Goal: Transaction & Acquisition: Purchase product/service

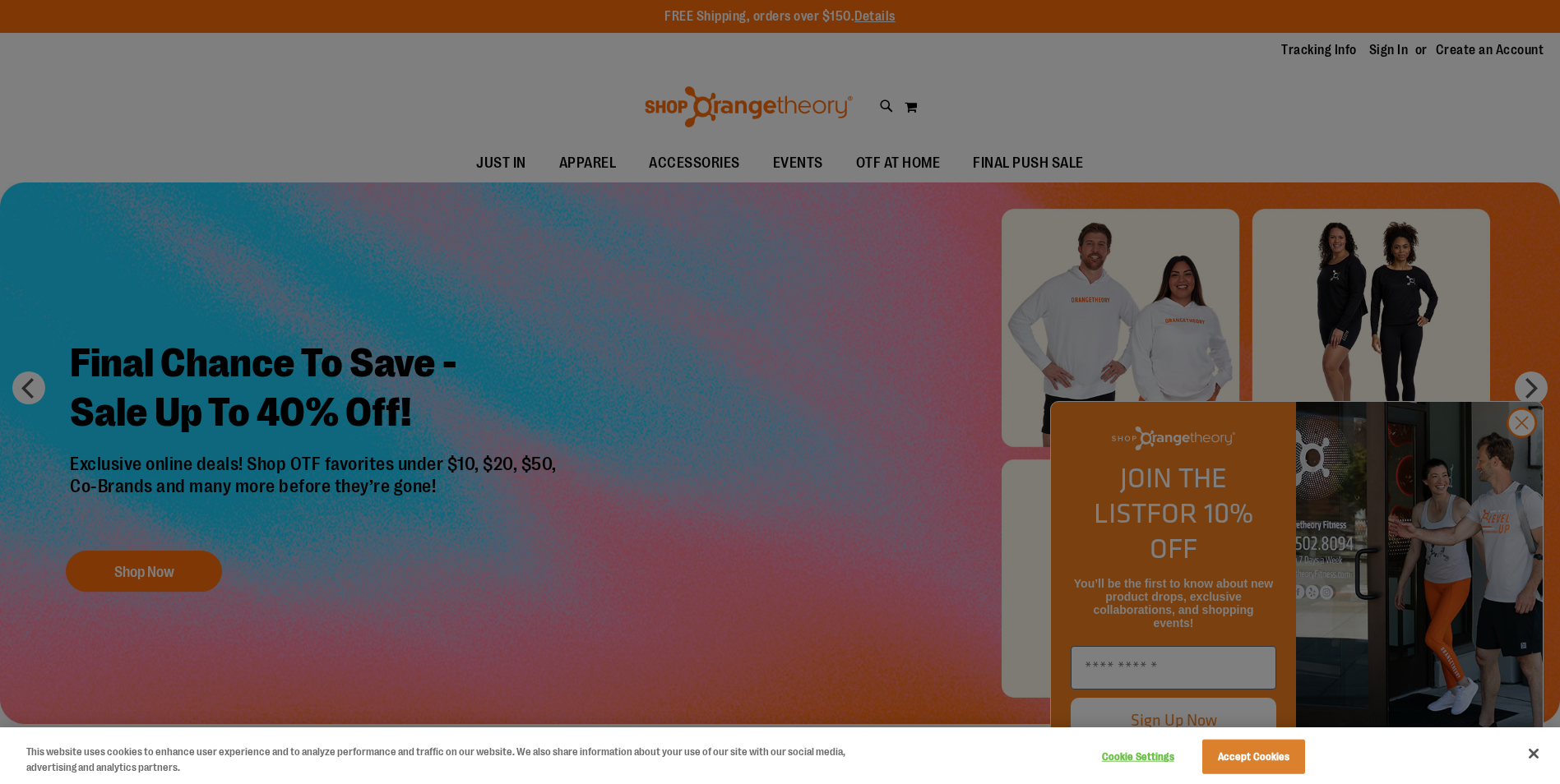
click at [1524, 459] on div at bounding box center [780, 392] width 1560 height 784
click at [1520, 464] on div at bounding box center [780, 392] width 1560 height 784
click at [741, 617] on div at bounding box center [780, 392] width 1560 height 784
click at [1531, 757] on button "Close" at bounding box center [1533, 753] width 36 height 36
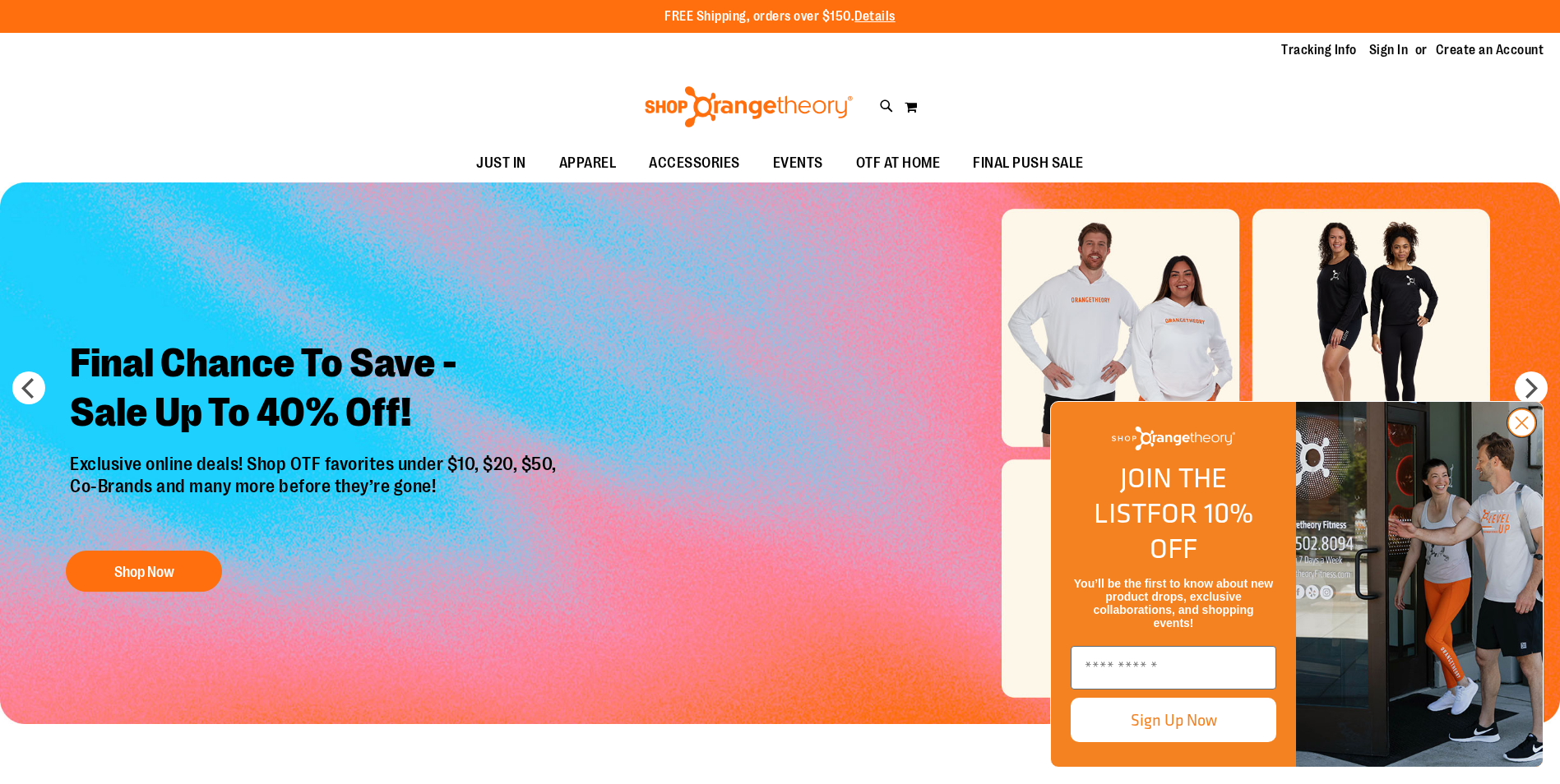
click at [1527, 436] on circle "Close dialog" at bounding box center [1521, 423] width 27 height 27
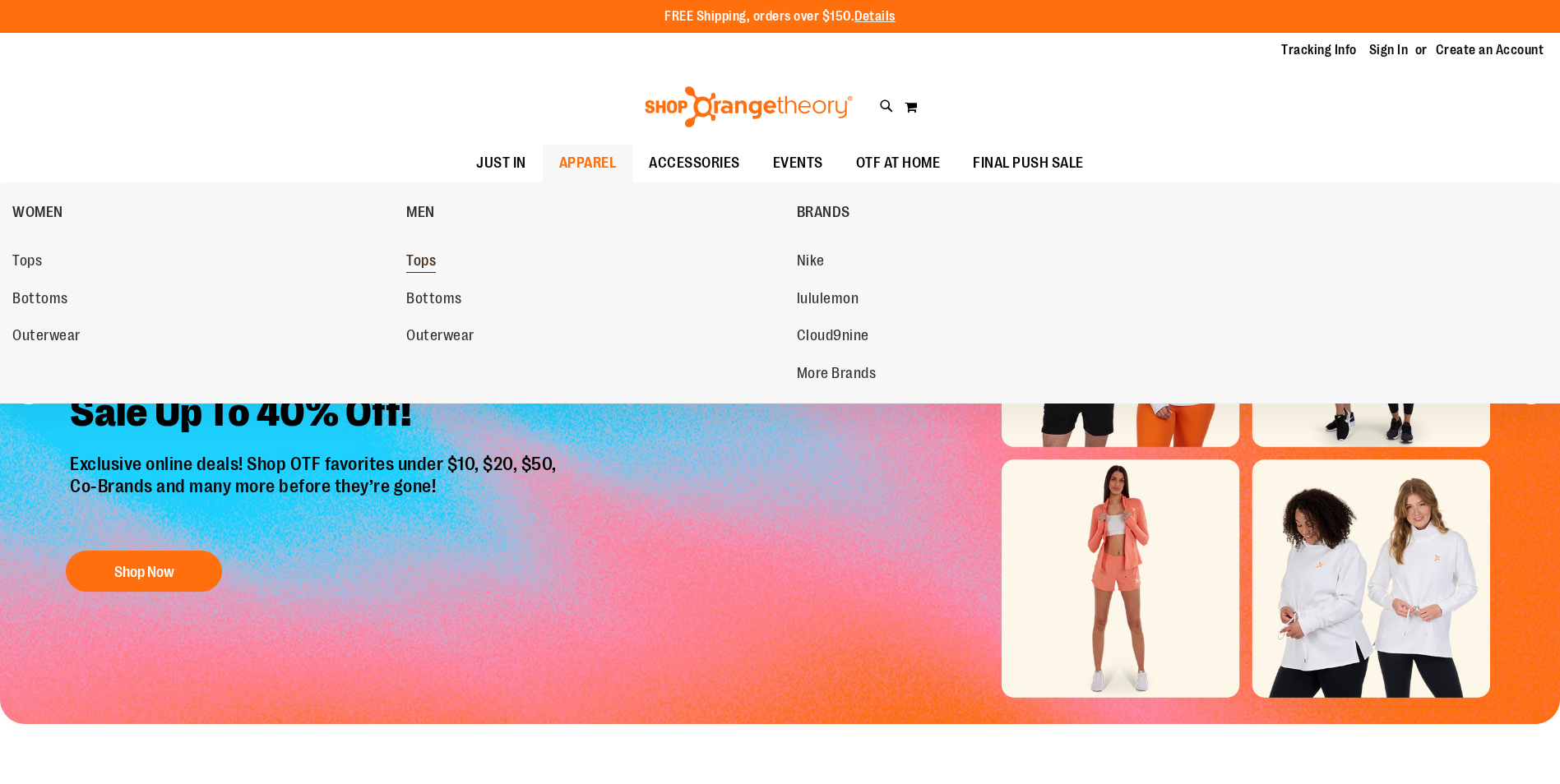
click at [422, 262] on span "Tops" at bounding box center [421, 262] width 30 height 21
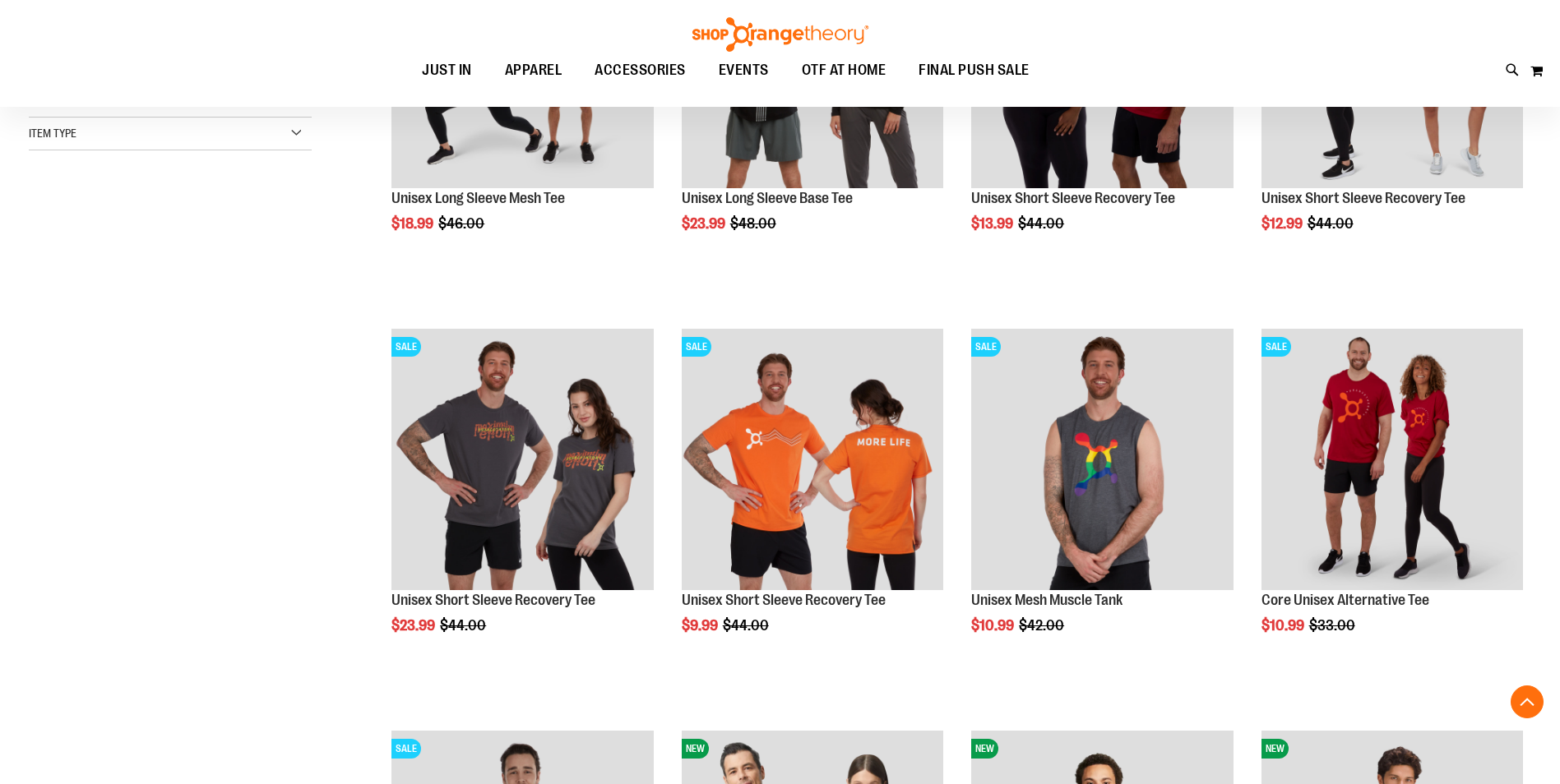
scroll to position [410, 0]
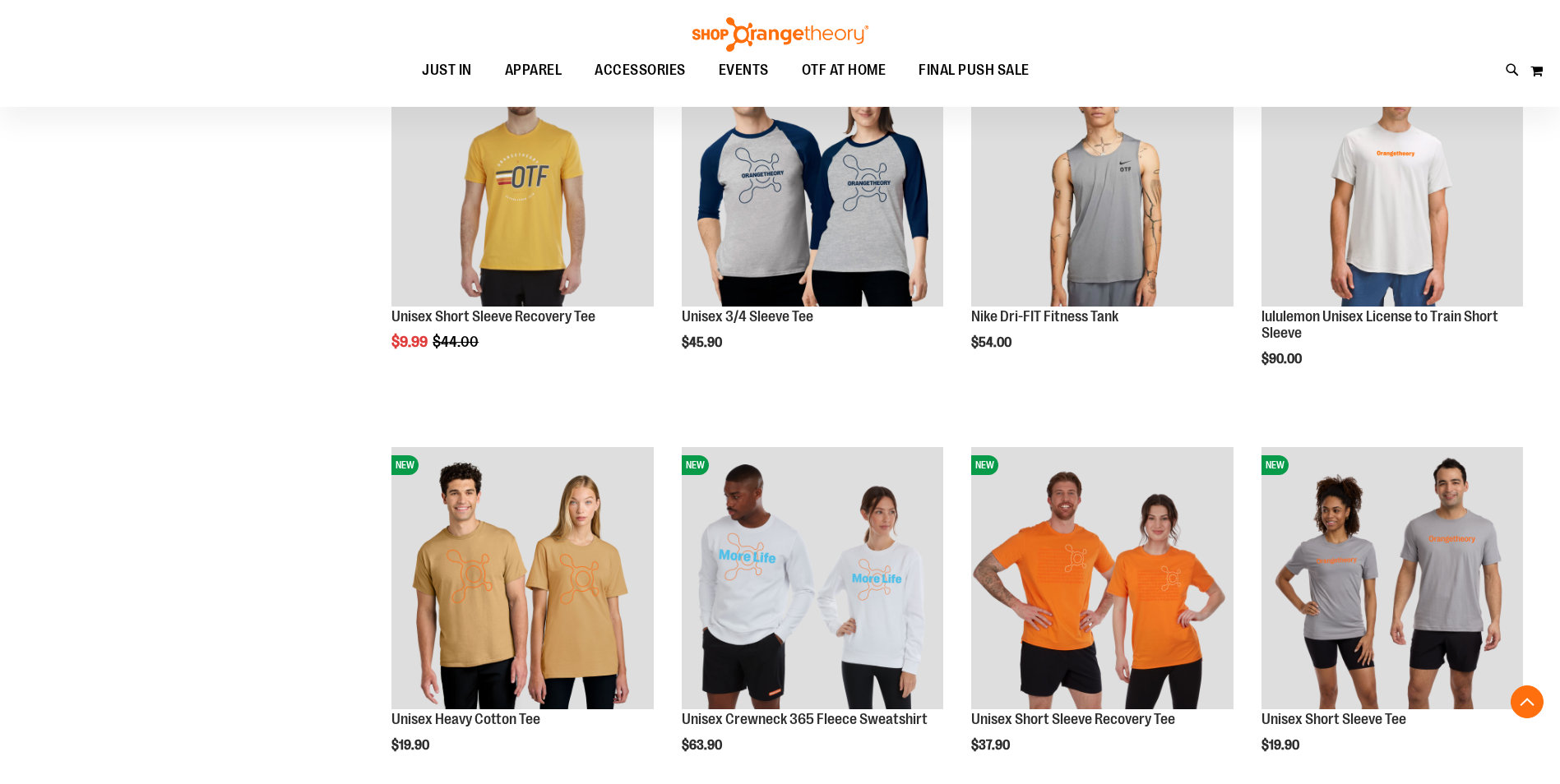
scroll to position [1232, 0]
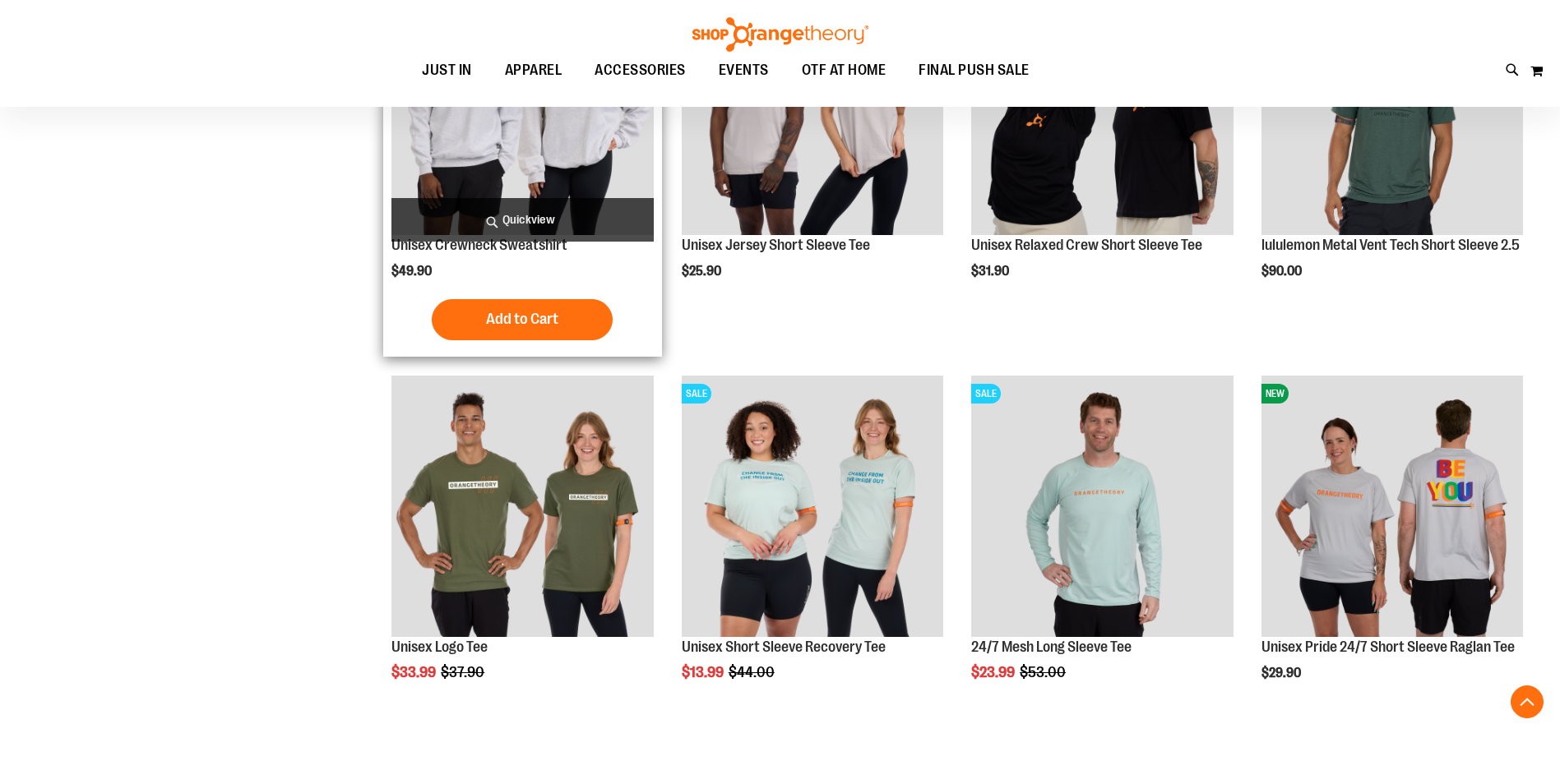
scroll to position [2793, 0]
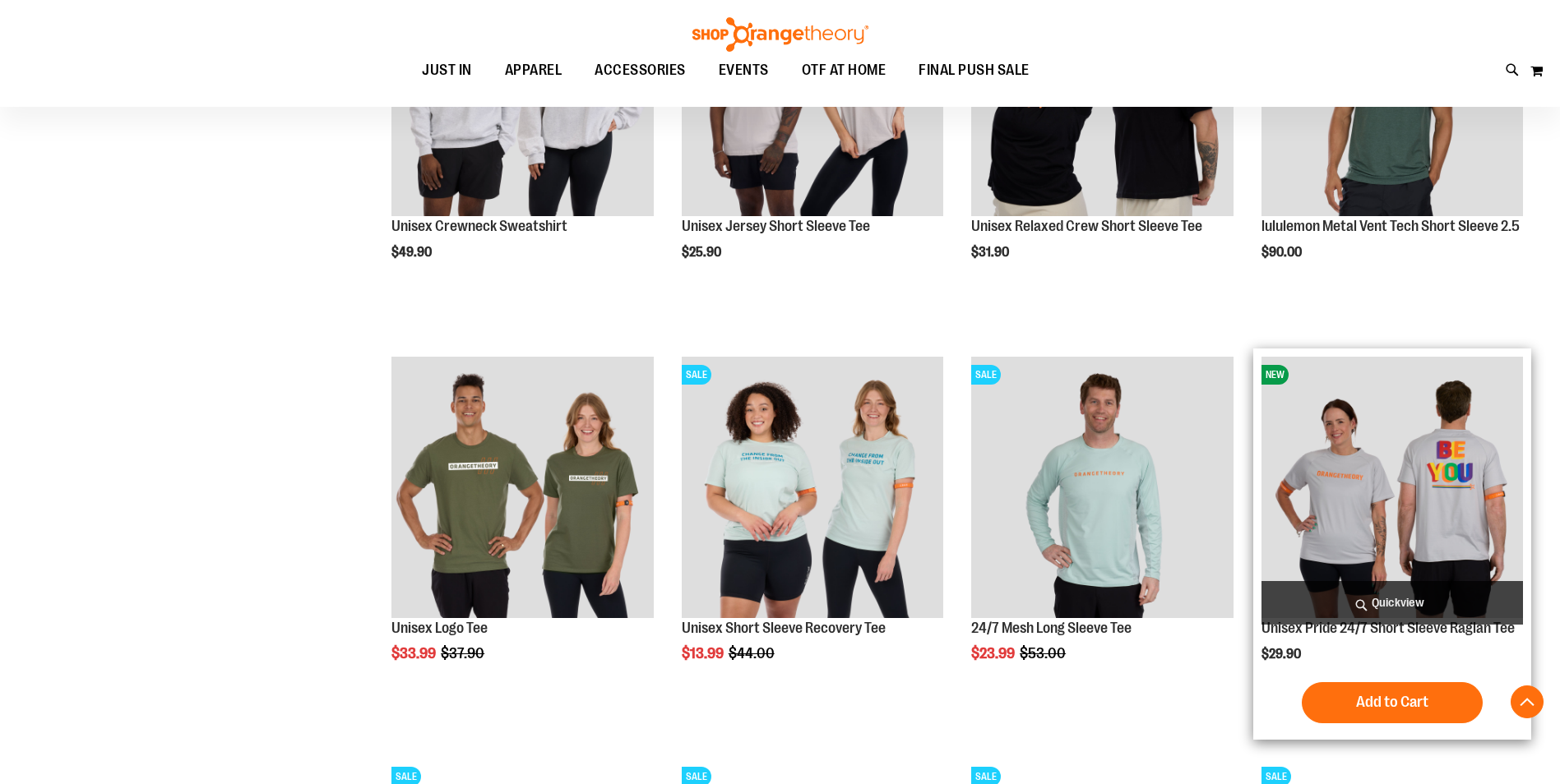
click at [1441, 491] on img "product" at bounding box center [1391, 487] width 261 height 261
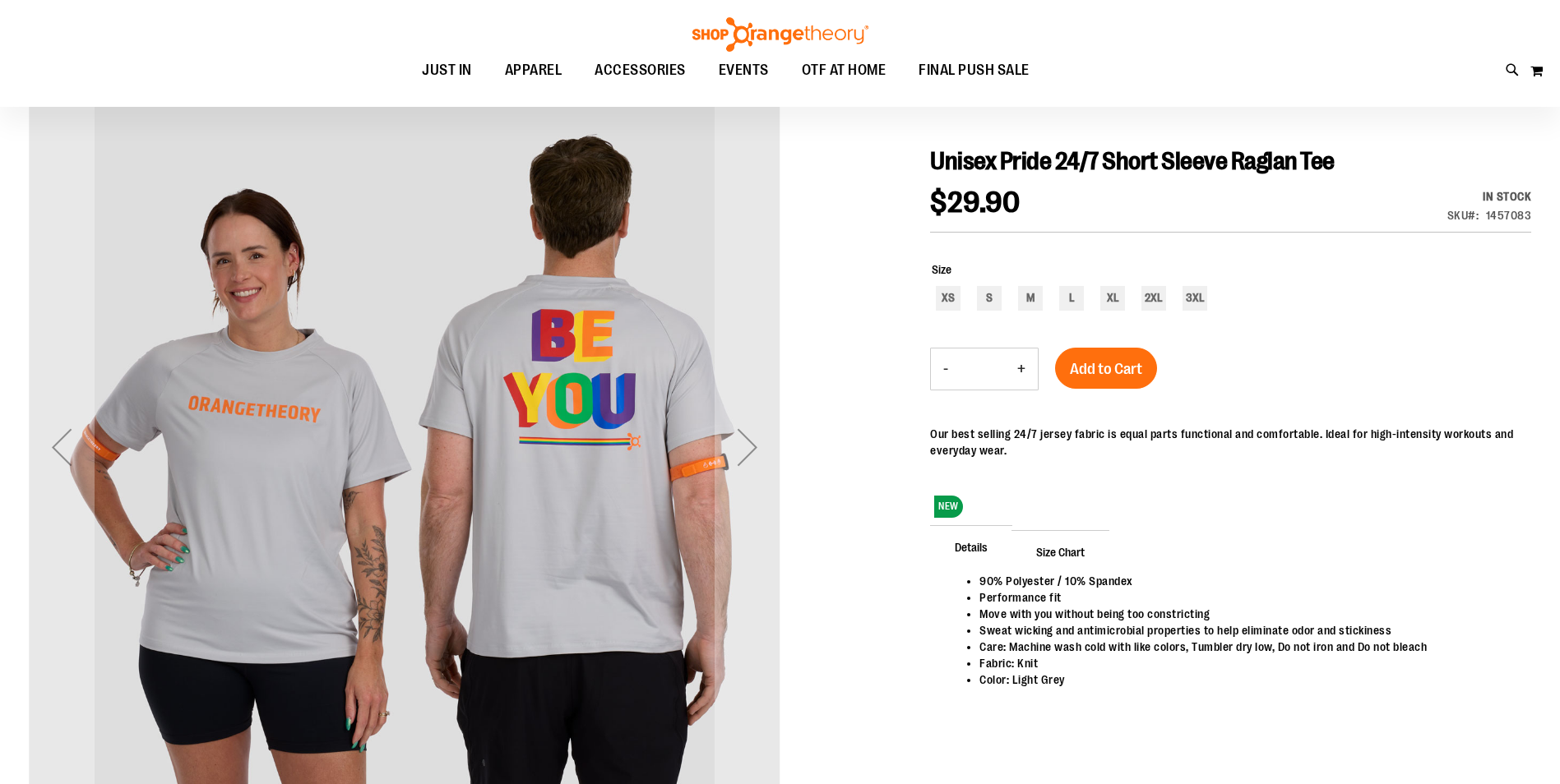
scroll to position [246, 0]
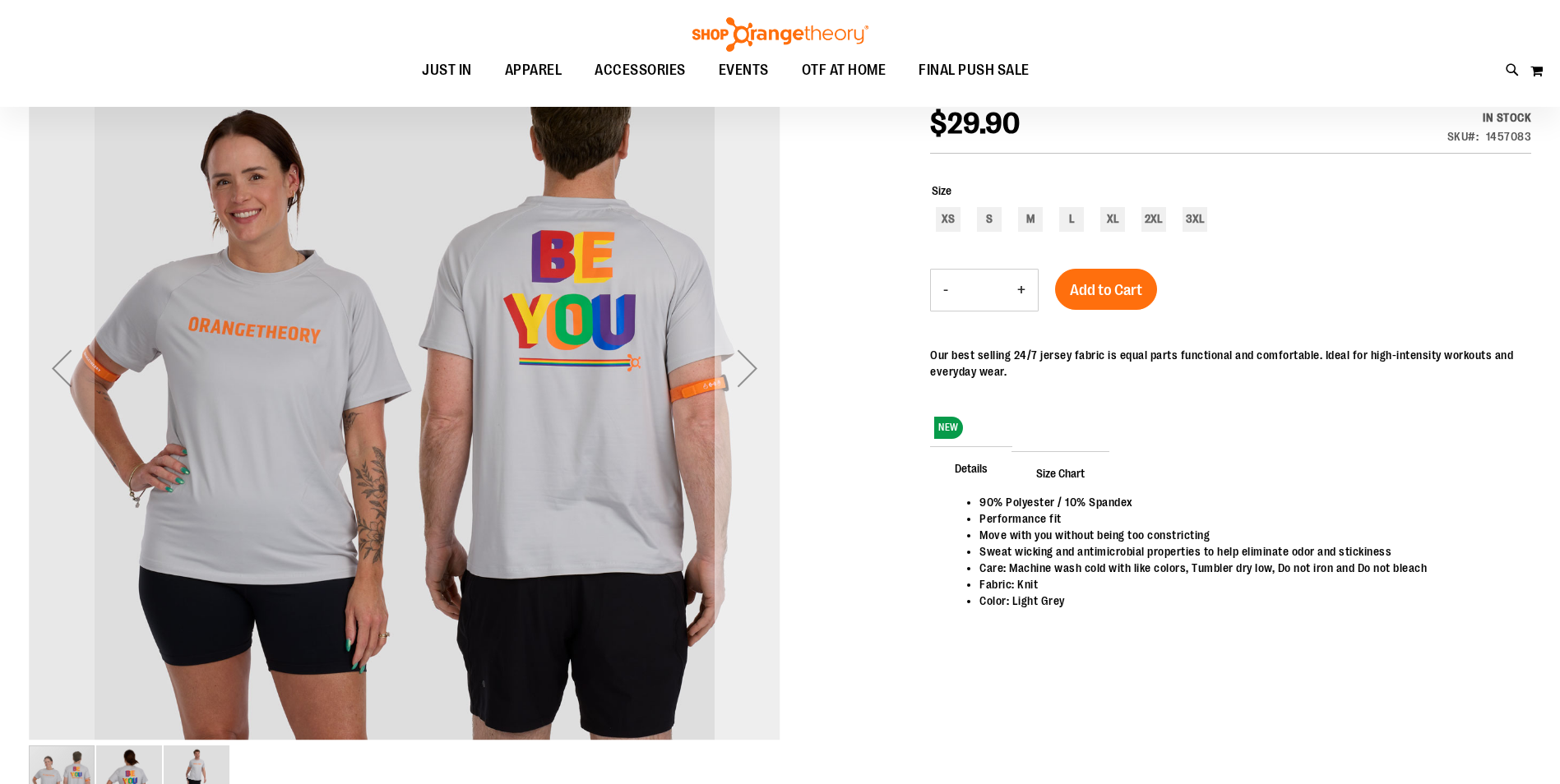
click at [743, 364] on div "Next" at bounding box center [747, 368] width 66 height 66
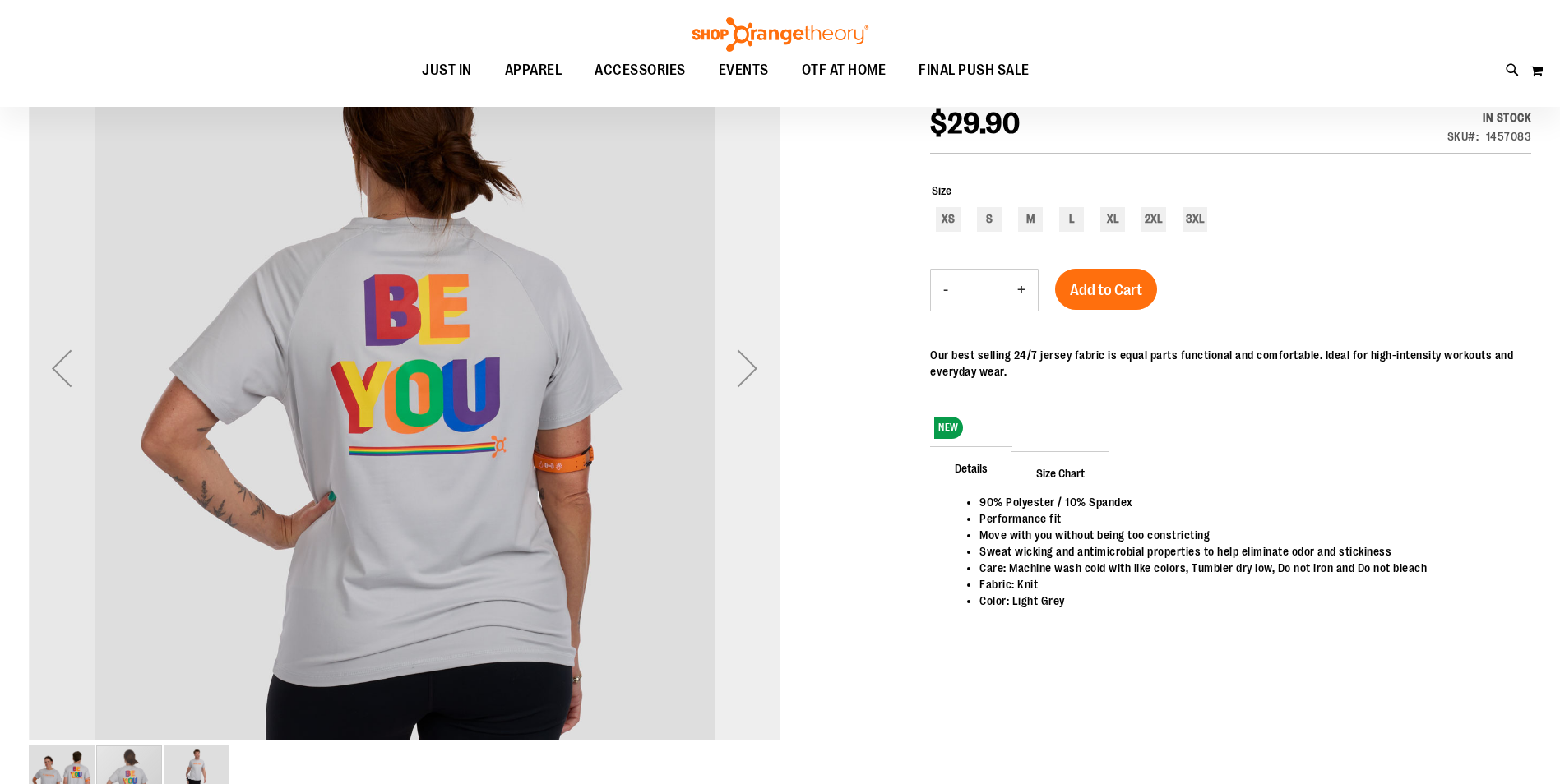
click at [743, 364] on div "Next" at bounding box center [747, 368] width 66 height 66
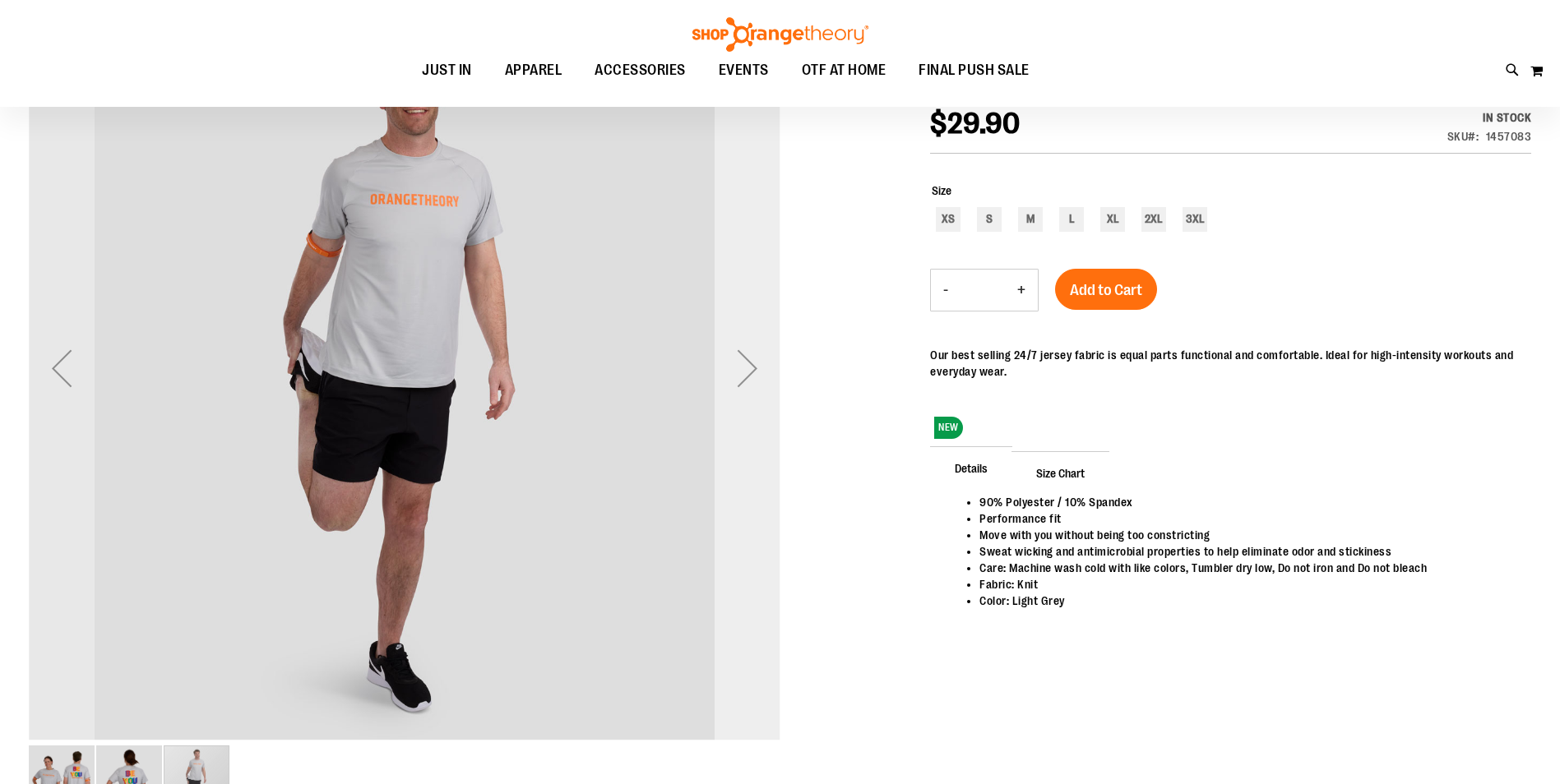
click at [743, 364] on div "Next" at bounding box center [747, 368] width 66 height 66
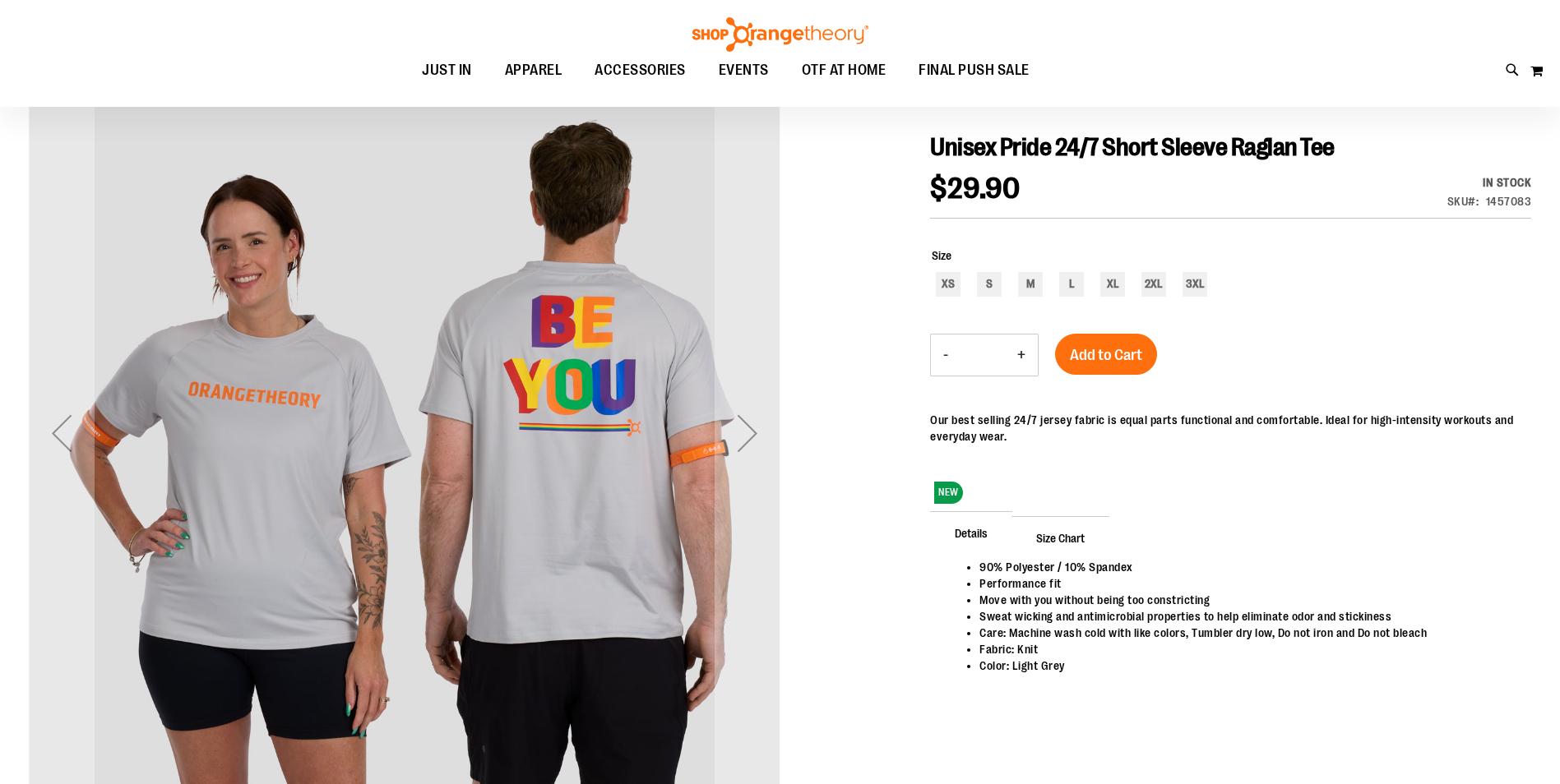
scroll to position [0, 0]
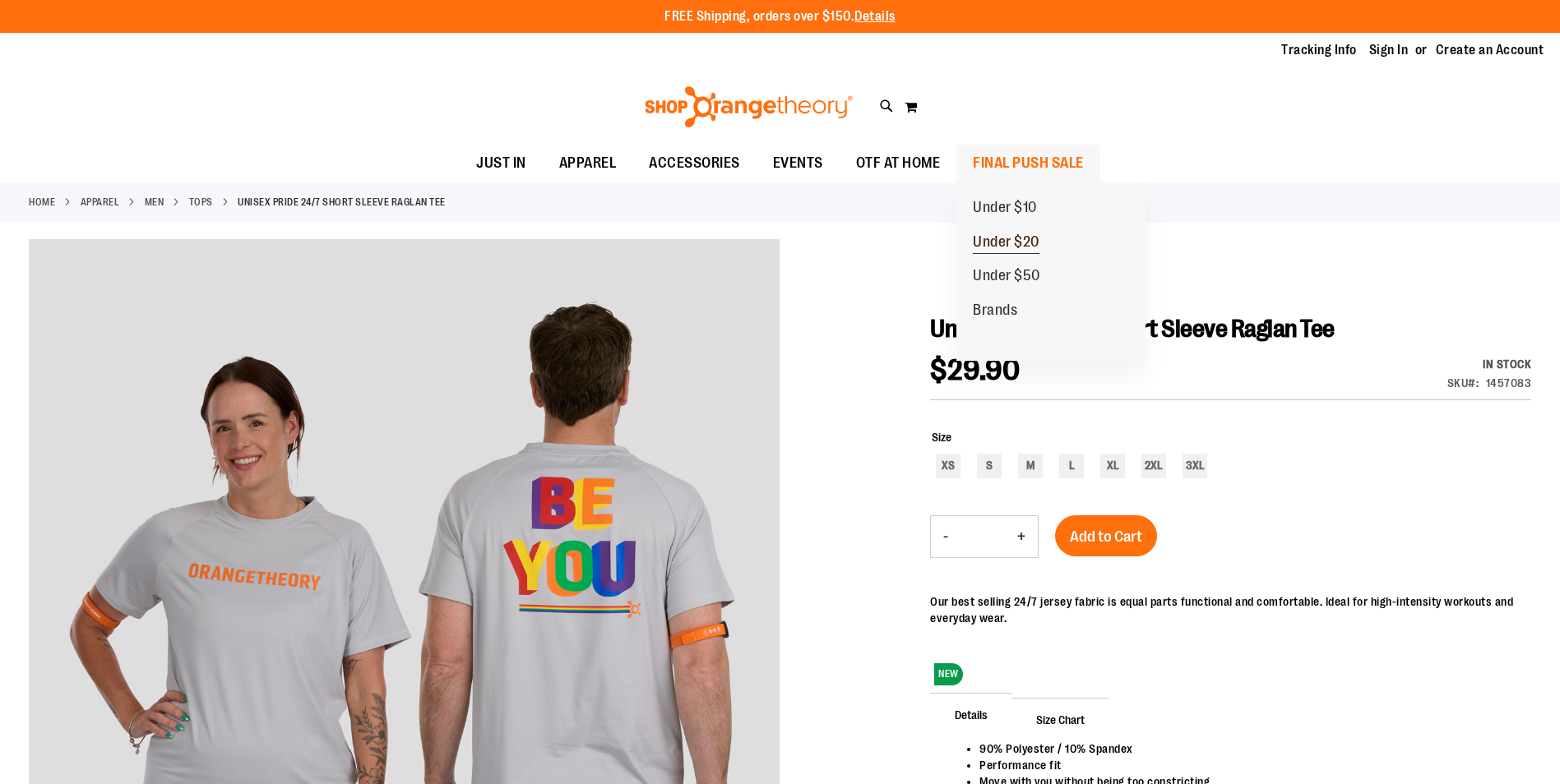
click at [1007, 236] on span "Under $20" at bounding box center [1006, 243] width 67 height 21
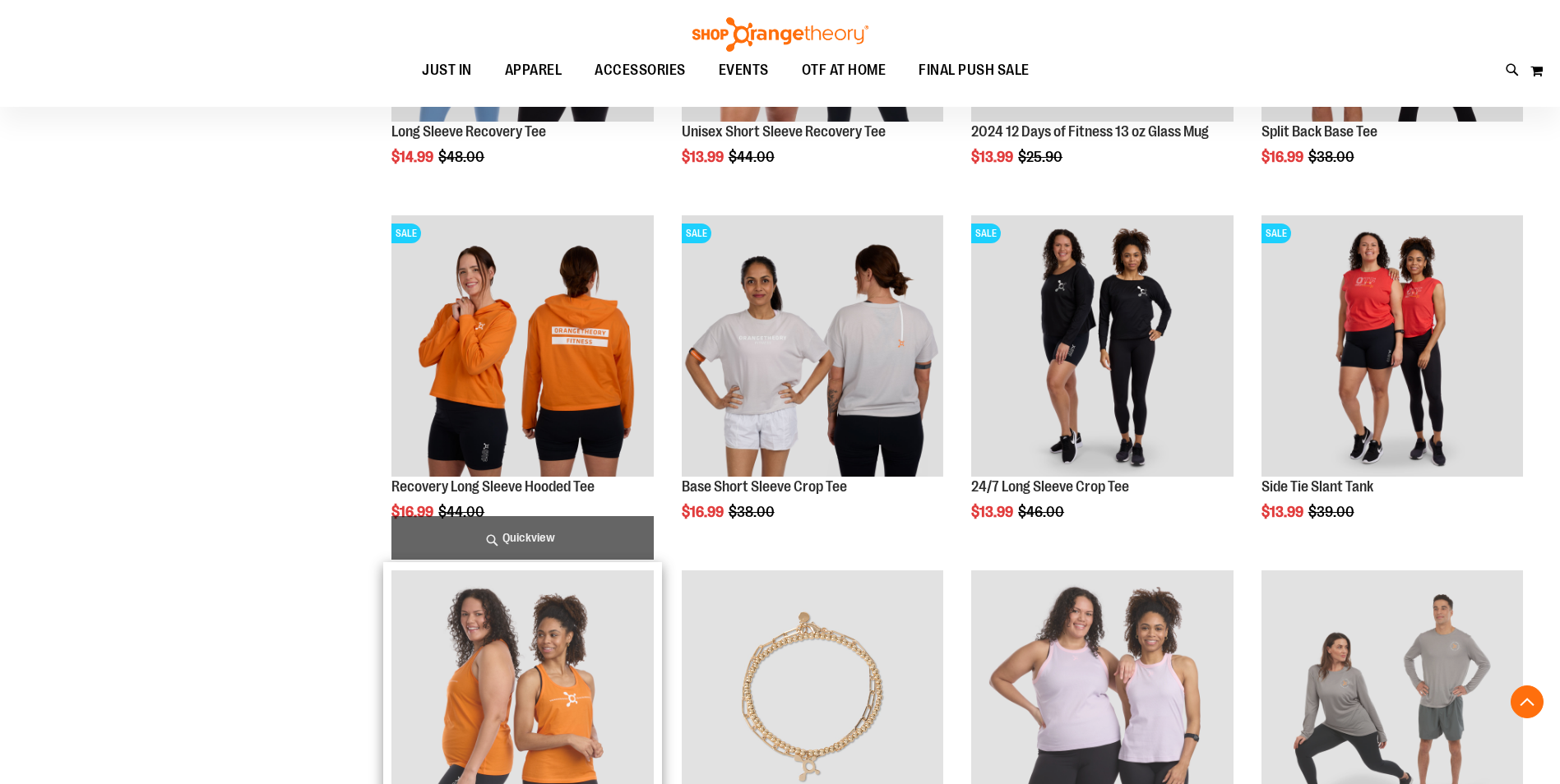
scroll to position [985, 0]
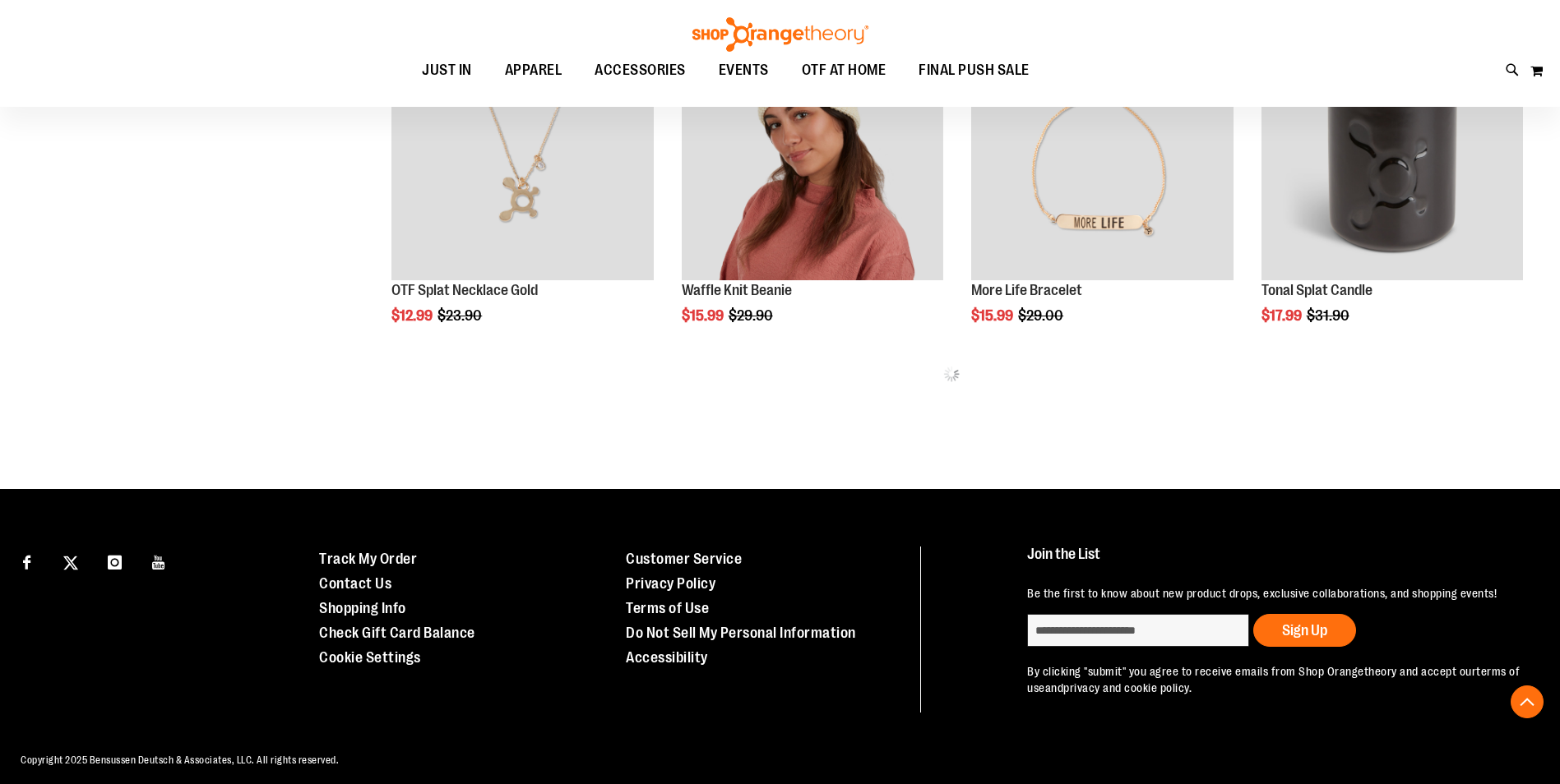
scroll to position [2104, 0]
